Goal: Entertainment & Leisure: Consume media (video, audio)

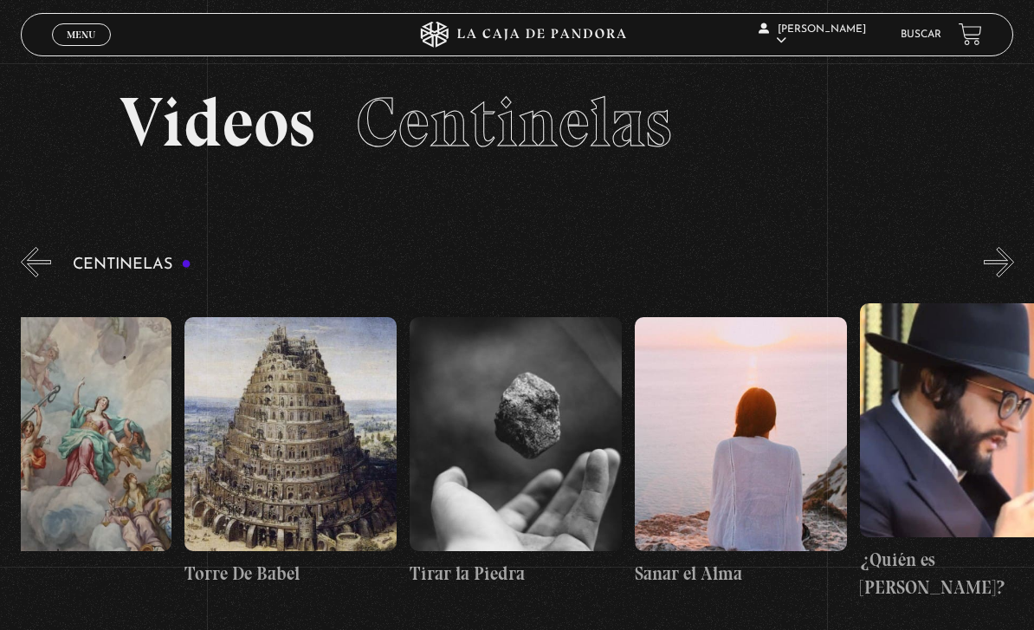
scroll to position [0, 23466]
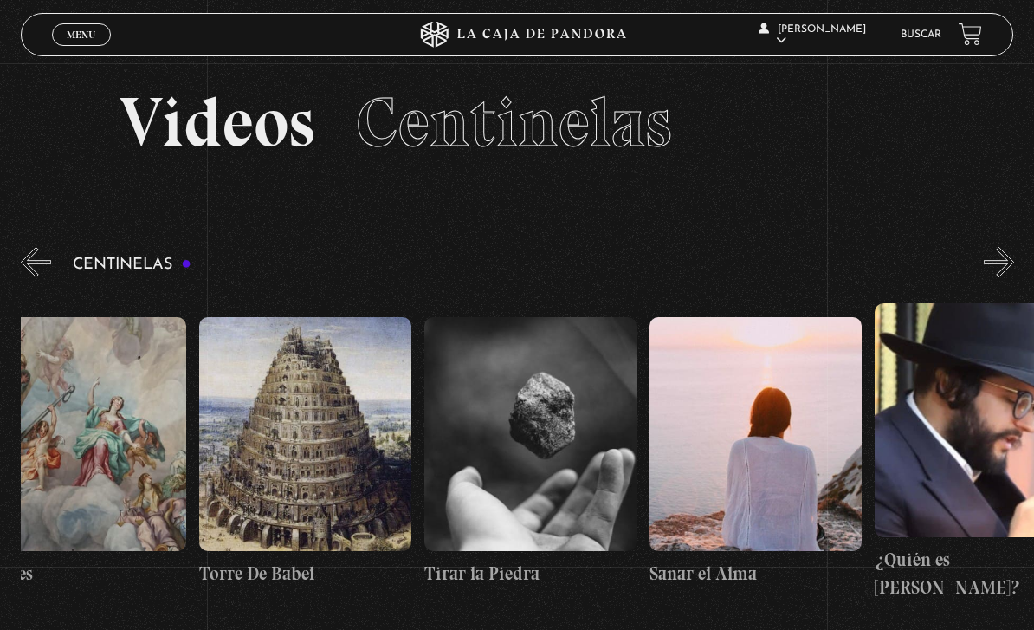
click at [287, 410] on figure at bounding box center [305, 434] width 212 height 234
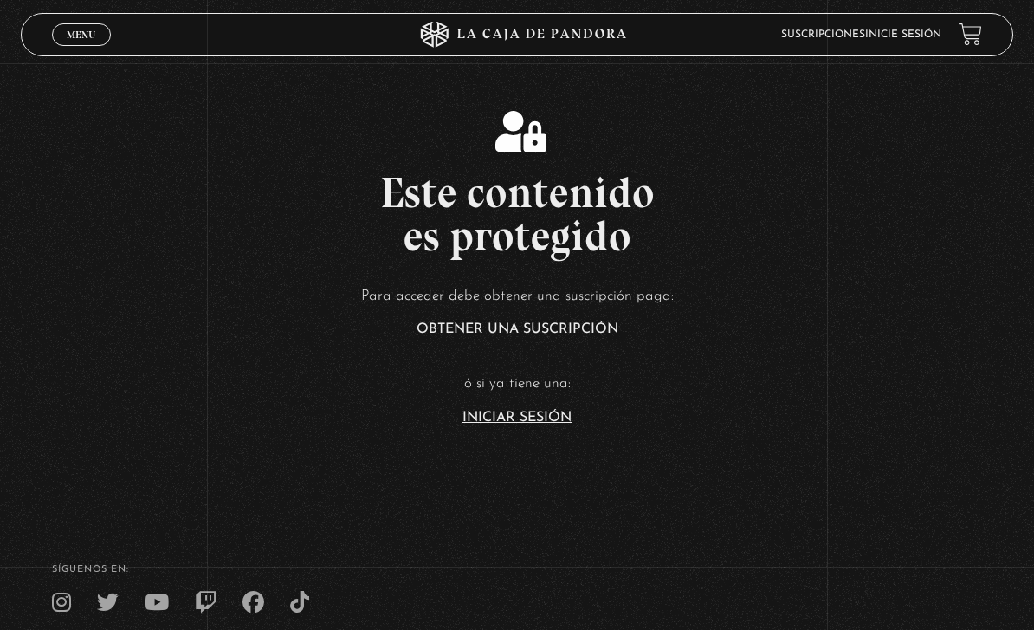
click at [538, 424] on link "Iniciar Sesión" at bounding box center [516, 418] width 109 height 14
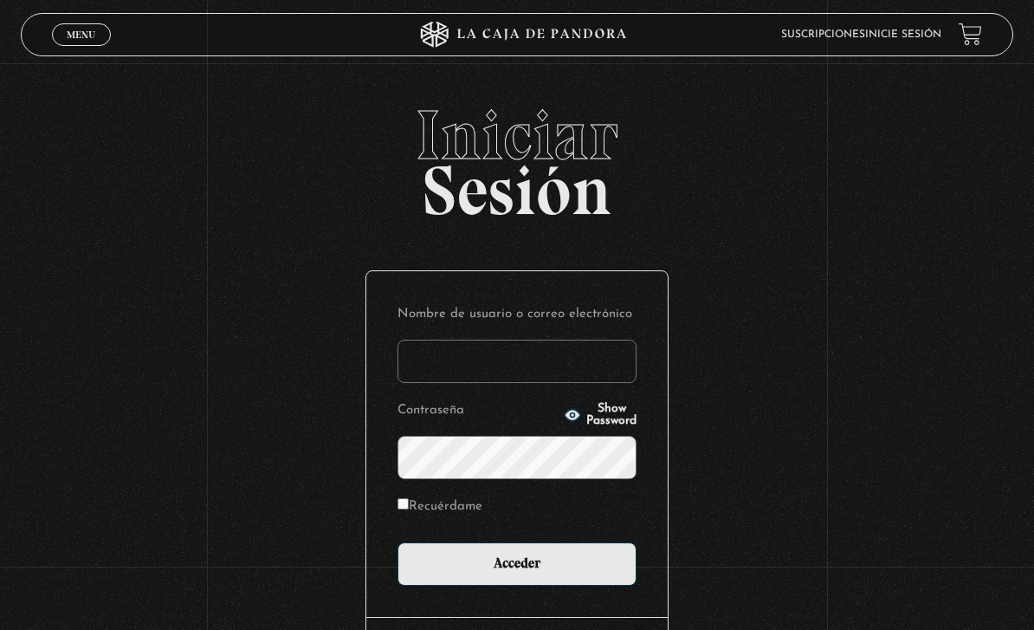
type input "Analiz22"
click at [517, 572] on input "Acceder" at bounding box center [517, 563] width 239 height 43
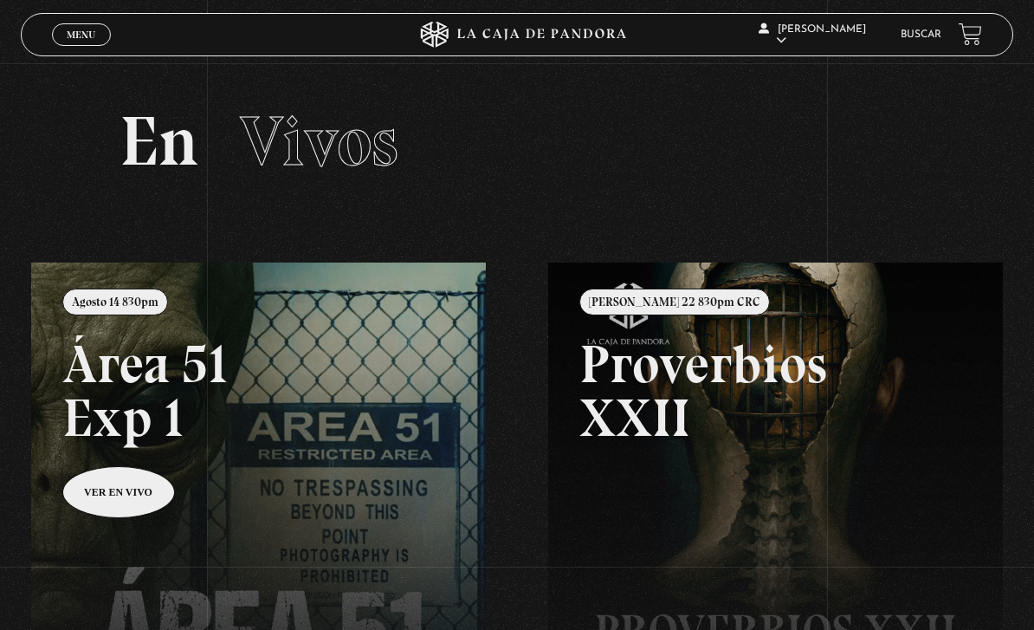
click at [71, 44] on link "Menu Cerrar" at bounding box center [81, 34] width 59 height 23
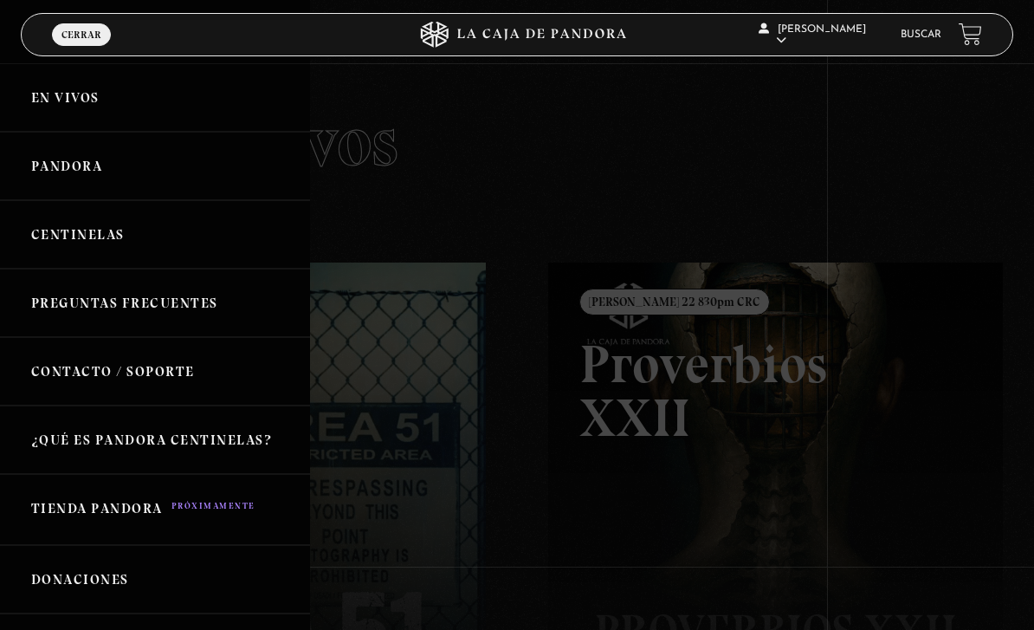
click at [112, 242] on link "Centinelas" at bounding box center [155, 234] width 310 height 68
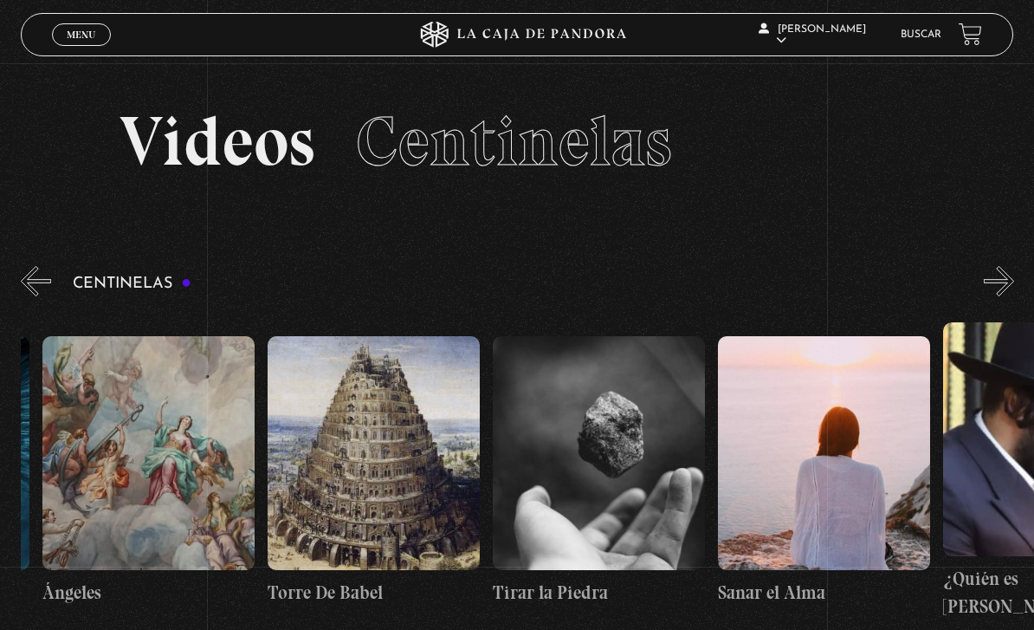
scroll to position [0, 23352]
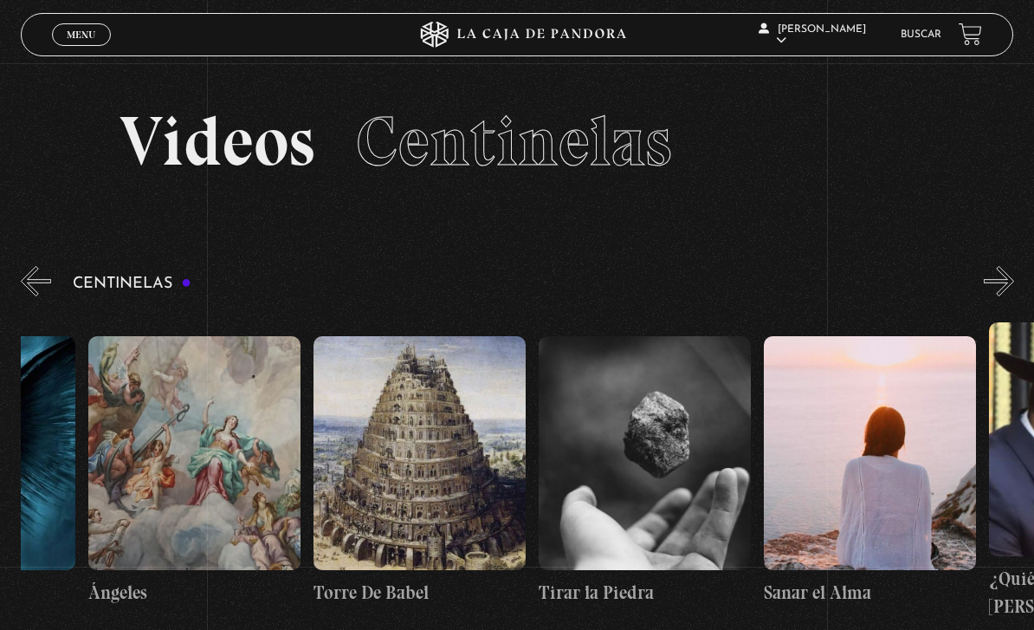
click at [423, 404] on figure at bounding box center [420, 453] width 212 height 234
